Goal: Information Seeking & Learning: Learn about a topic

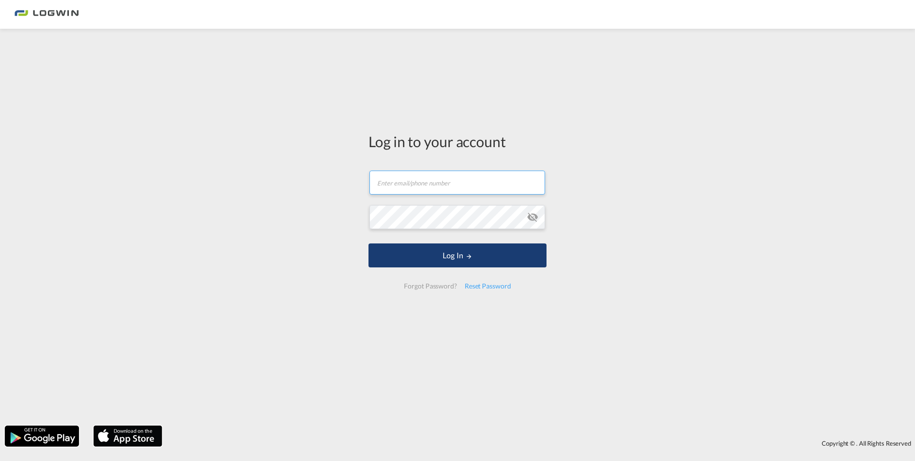
type input "[EMAIL_ADDRESS][DOMAIN_NAME]"
click at [461, 255] on button "Log In" at bounding box center [458, 255] width 178 height 24
